Goal: Information Seeking & Learning: Learn about a topic

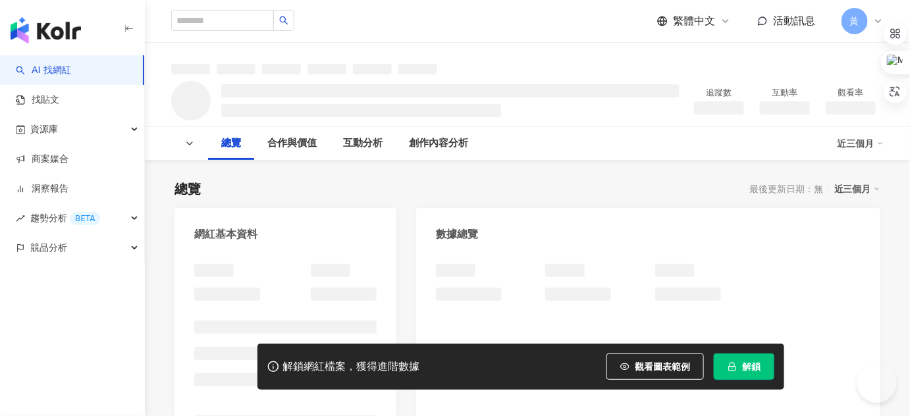
scroll to position [298, 0]
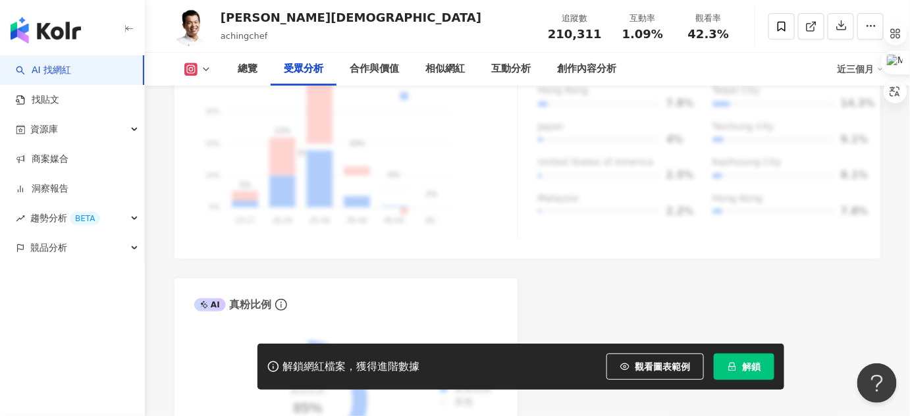
click at [203, 66] on icon at bounding box center [206, 69] width 11 height 11
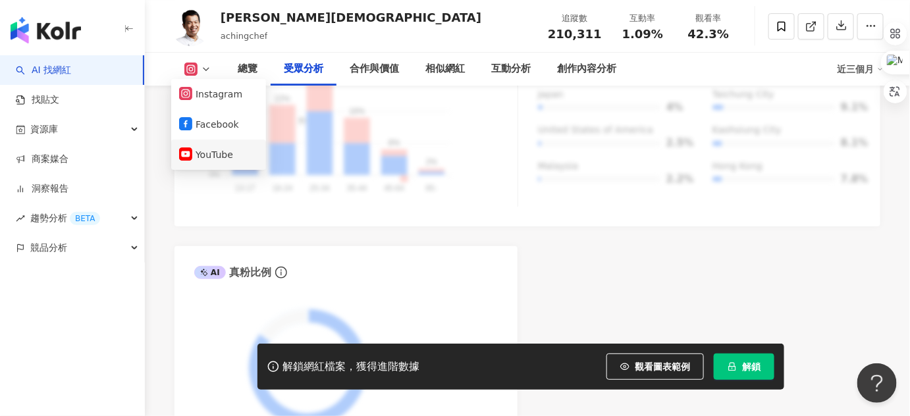
click at [225, 151] on button "YouTube" at bounding box center [218, 154] width 79 height 18
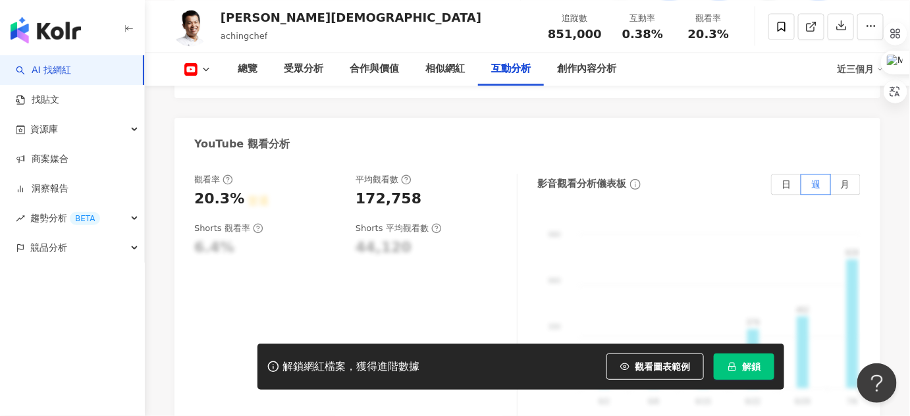
scroll to position [2535, 0]
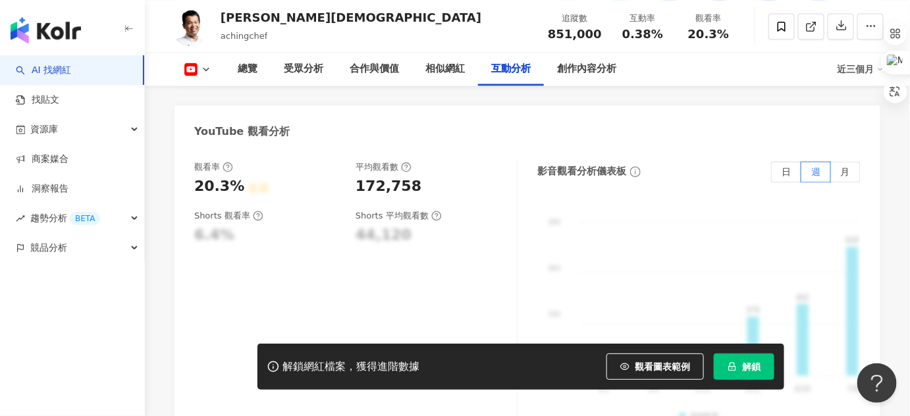
click at [334, 161] on div "觀看率" at bounding box center [268, 167] width 148 height 12
drag, startPoint x: 419, startPoint y: 185, endPoint x: 412, endPoint y: 190, distance: 8.0
click at [419, 185] on div "觀看率 20.3% 普通 平均觀看數 172,758 Shorts 觀看率 6.4% Shorts 平均觀看數 44,120" at bounding box center [355, 292] width 323 height 263
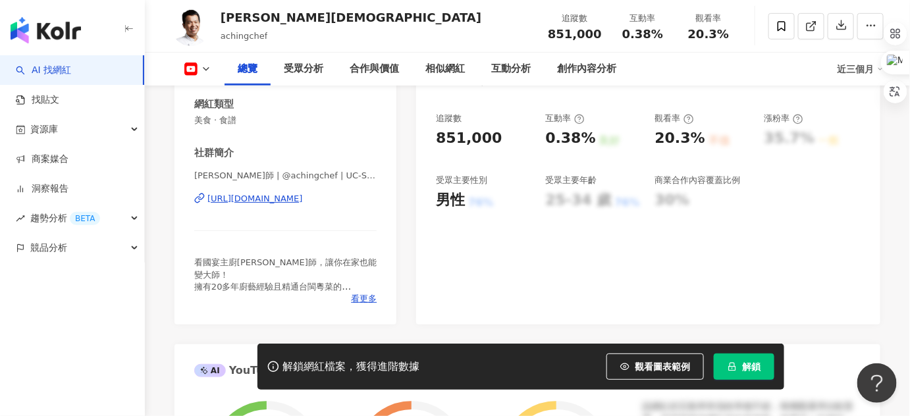
scroll to position [0, 0]
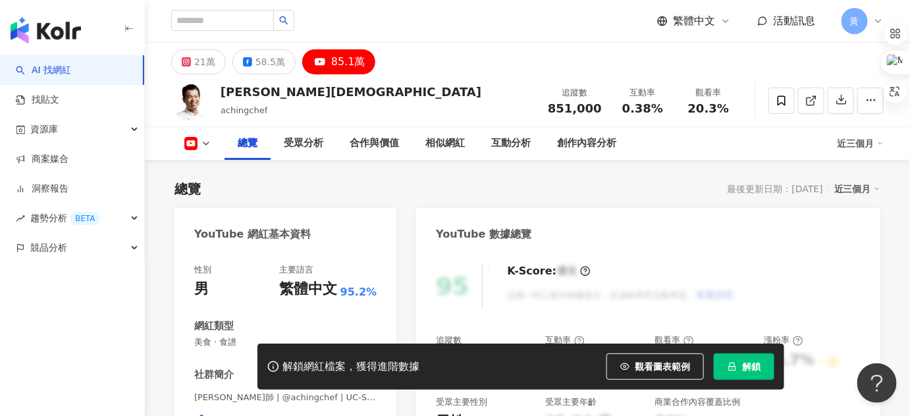
click at [430, 182] on div "總覽 最後更新日期：[DATE] 近三個月" at bounding box center [527, 189] width 706 height 18
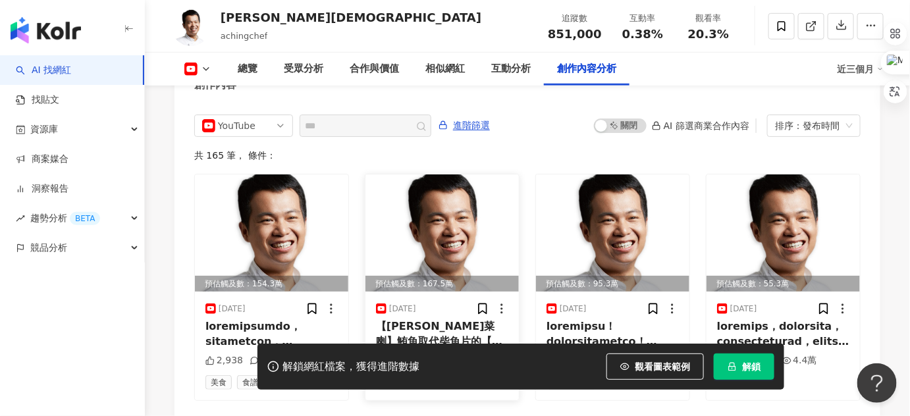
scroll to position [3589, 0]
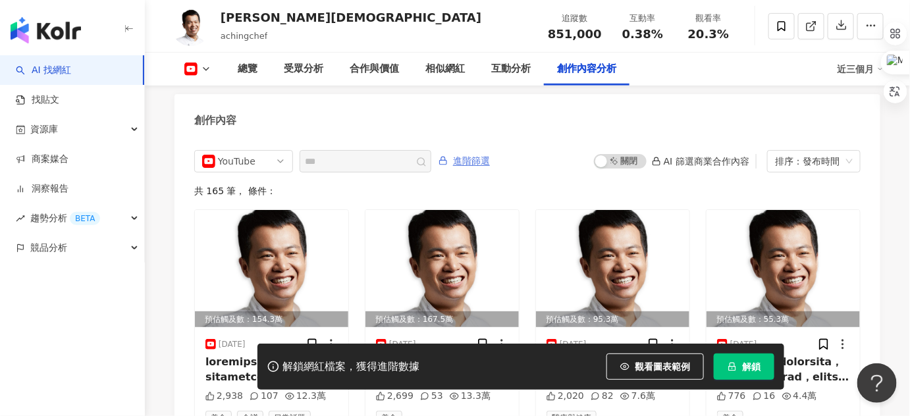
click at [490, 155] on span "進階篩選" at bounding box center [471, 161] width 37 height 21
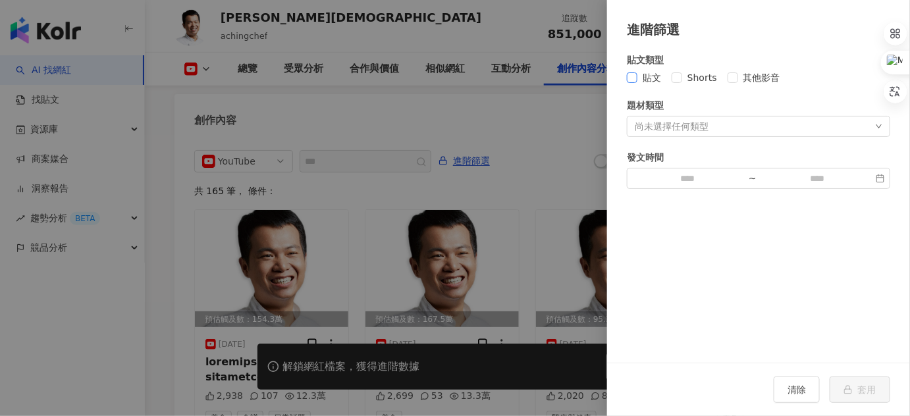
click at [637, 77] on span "貼文" at bounding box center [651, 77] width 29 height 14
click at [718, 124] on div "尚未選擇任何類型" at bounding box center [758, 126] width 263 height 21
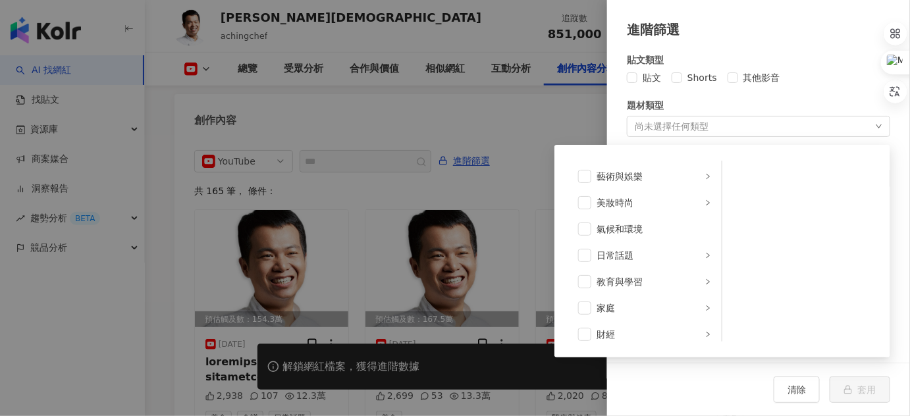
click at [718, 122] on div "尚未選擇任何類型 藝術與娛樂 美妝時尚 氣候和環境 日常話題 教育與學習 家庭 財經 美食 命理占卜 遊戲 法政社會 生活風格 影視娛樂 醫療與健康 寵物 攝…" at bounding box center [758, 126] width 263 height 21
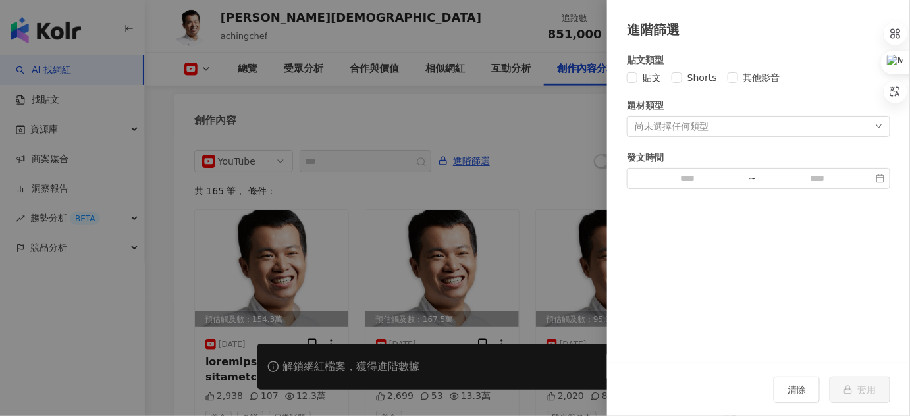
click at [530, 116] on div at bounding box center [455, 208] width 910 height 416
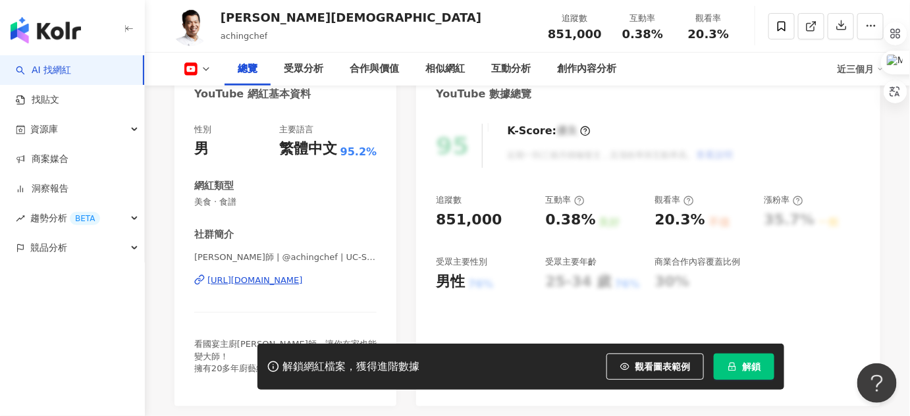
scroll to position [0, 0]
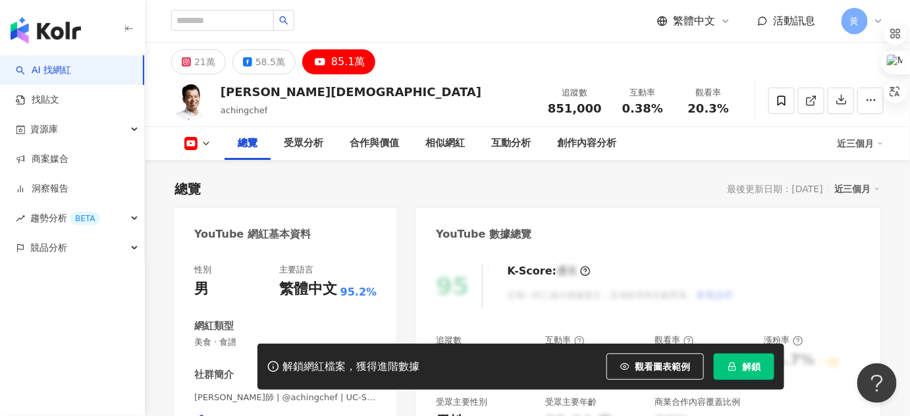
click at [865, 188] on div "近三個月" at bounding box center [857, 188] width 46 height 17
click at [866, 186] on div "近三個月" at bounding box center [857, 188] width 46 height 17
click at [867, 134] on div "近三個月" at bounding box center [860, 143] width 46 height 21
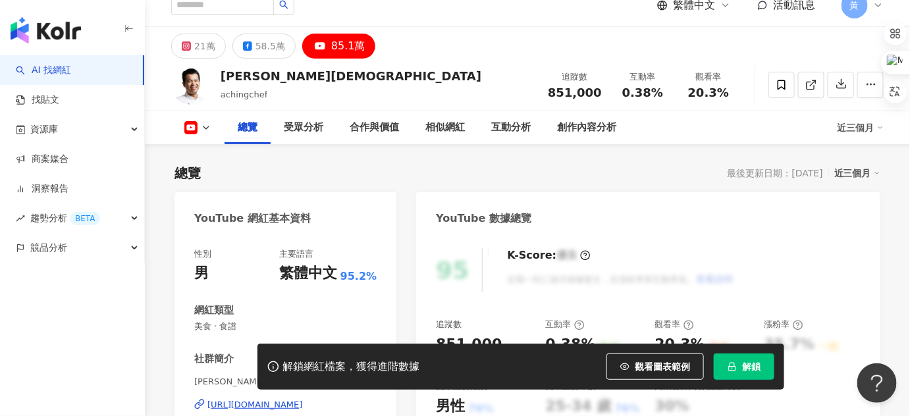
click at [741, 357] on button "解鎖" at bounding box center [744, 367] width 61 height 26
click at [500, 170] on div "總覽 最後更新日期：[DATE] 近三個月" at bounding box center [527, 173] width 706 height 18
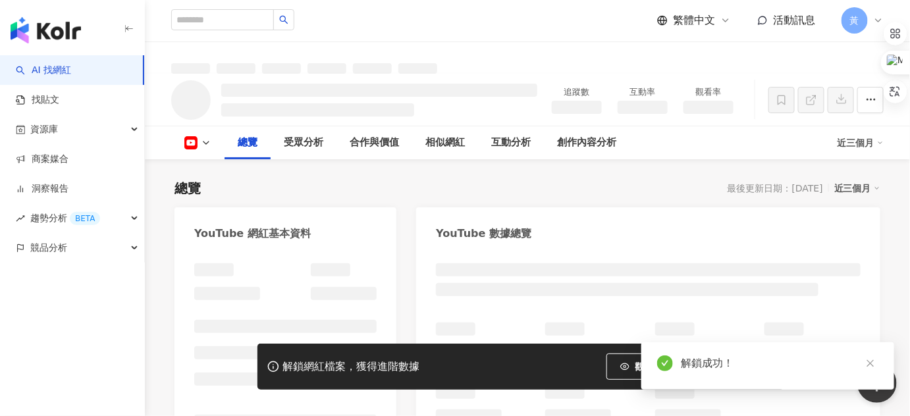
scroll to position [0, 0]
click at [844, 194] on div "近三個月" at bounding box center [857, 188] width 46 height 17
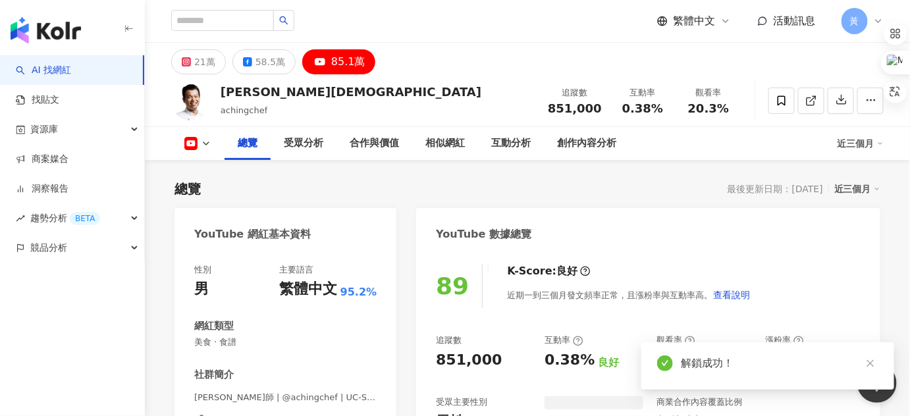
click at [852, 191] on div "近三個月" at bounding box center [857, 188] width 46 height 17
click at [867, 242] on div "YouTube 數據總覽" at bounding box center [648, 229] width 464 height 43
click at [867, 194] on div "近三個月" at bounding box center [857, 188] width 46 height 17
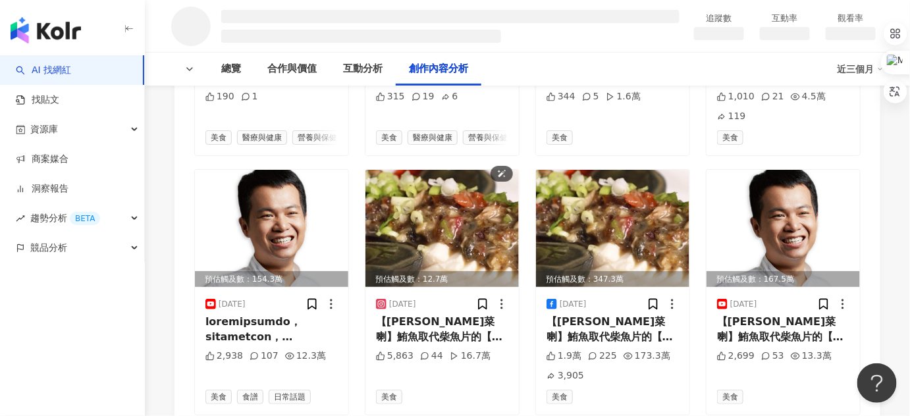
scroll to position [2154, 0]
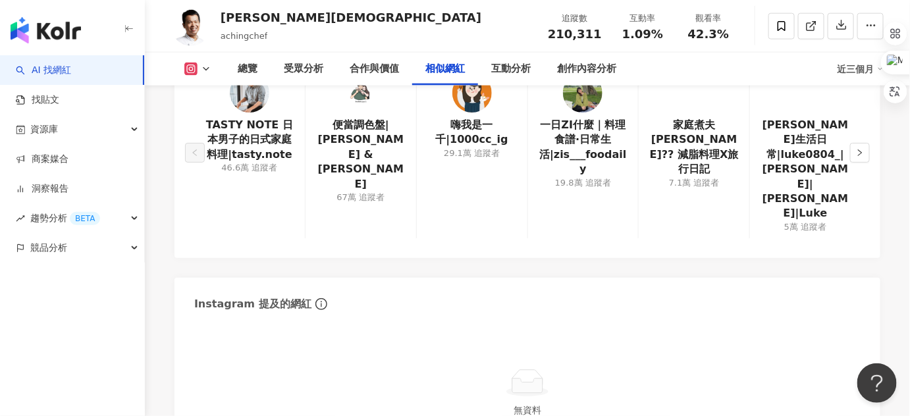
scroll to position [2693, 0]
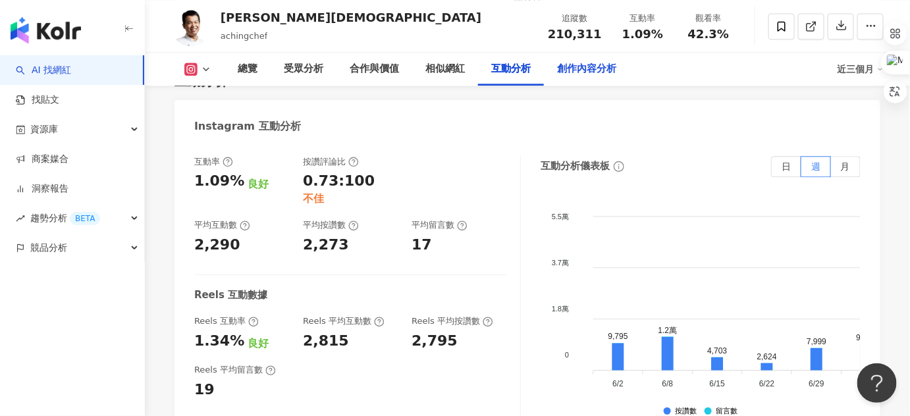
click at [604, 73] on div "創作內容分析" at bounding box center [586, 69] width 59 height 16
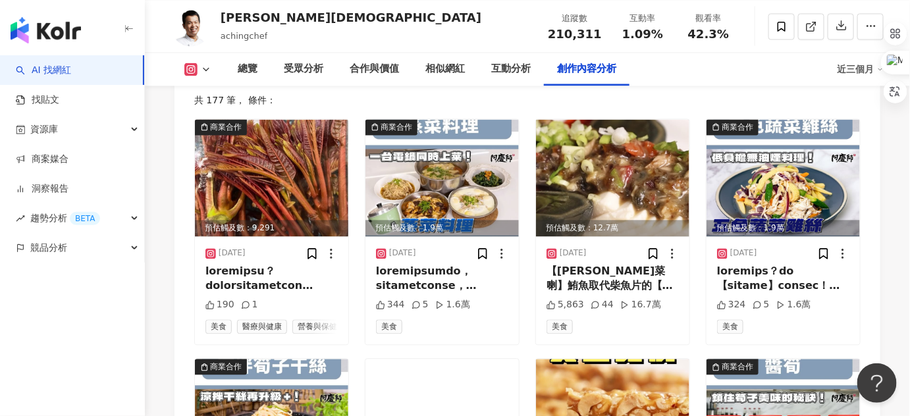
scroll to position [4098, 0]
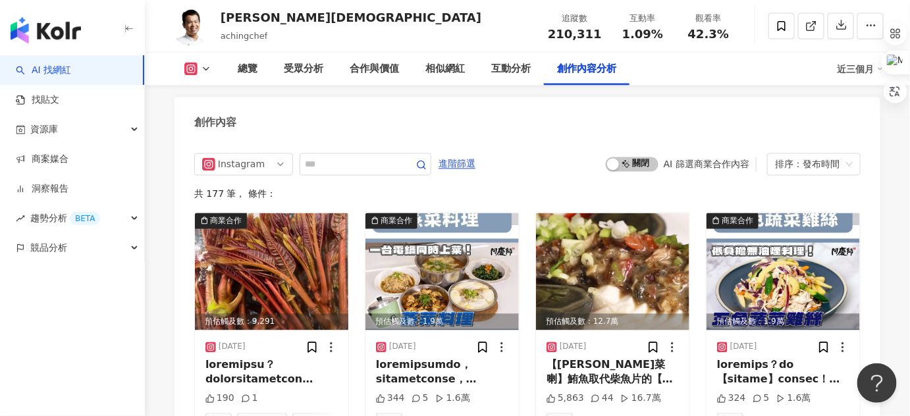
click at [205, 65] on icon at bounding box center [206, 69] width 11 height 11
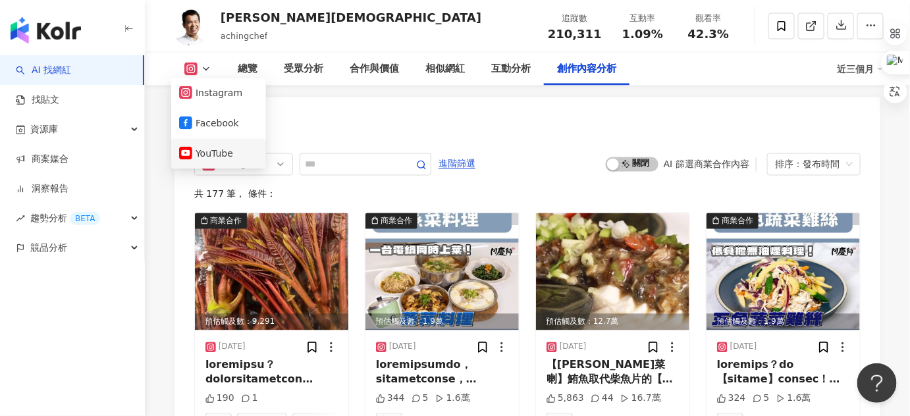
click at [228, 144] on li "YouTube" at bounding box center [218, 154] width 95 height 30
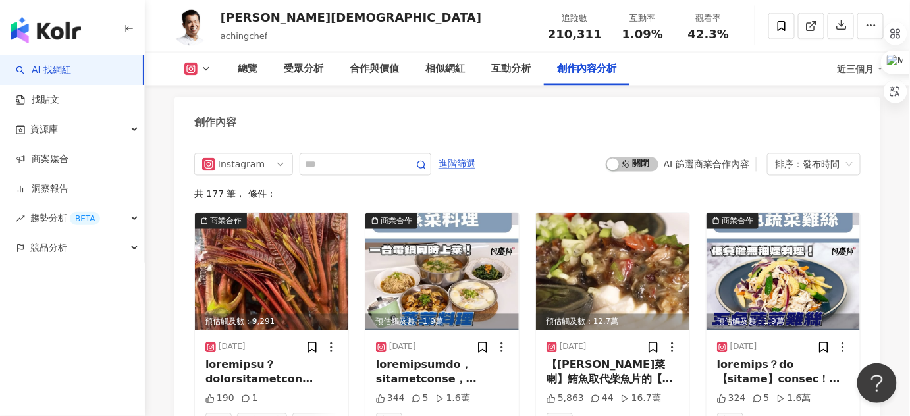
click at [182, 66] on button at bounding box center [197, 69] width 53 height 13
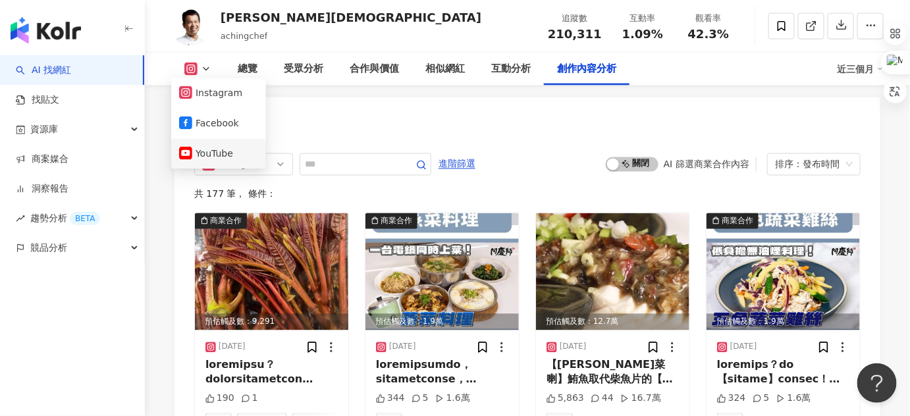
click at [186, 147] on icon at bounding box center [185, 153] width 13 height 13
click at [209, 213] on img at bounding box center [271, 271] width 153 height 117
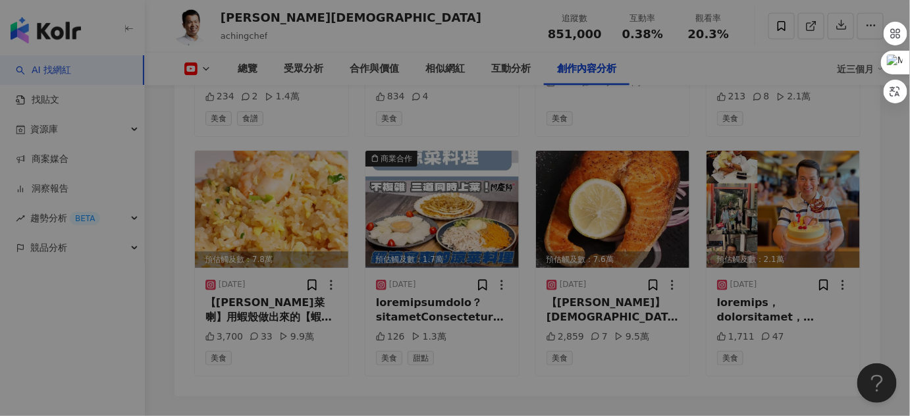
scroll to position [3587, 0]
